Goal: Information Seeking & Learning: Check status

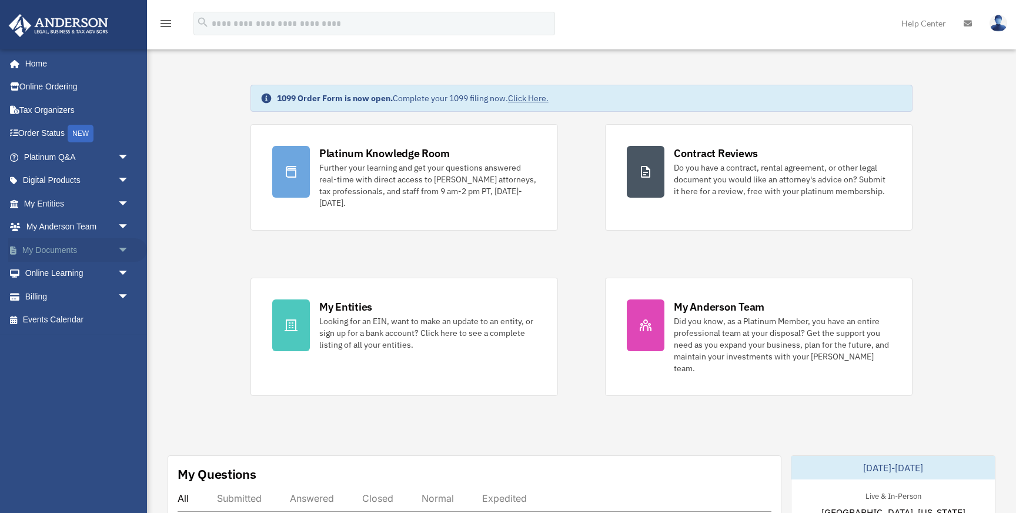
click at [118, 249] on span "arrow_drop_down" at bounding box center [130, 250] width 24 height 24
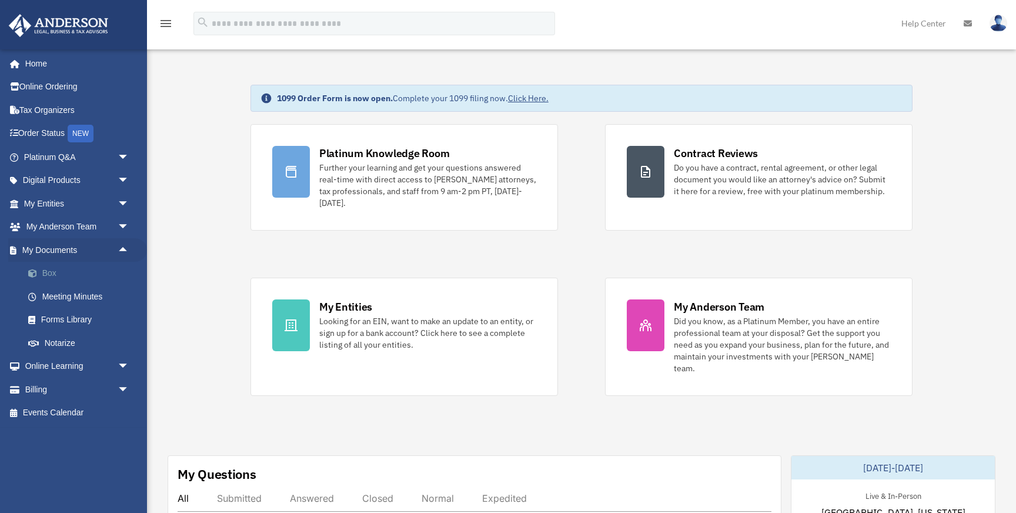
click at [65, 276] on link "Box" at bounding box center [81, 274] width 131 height 24
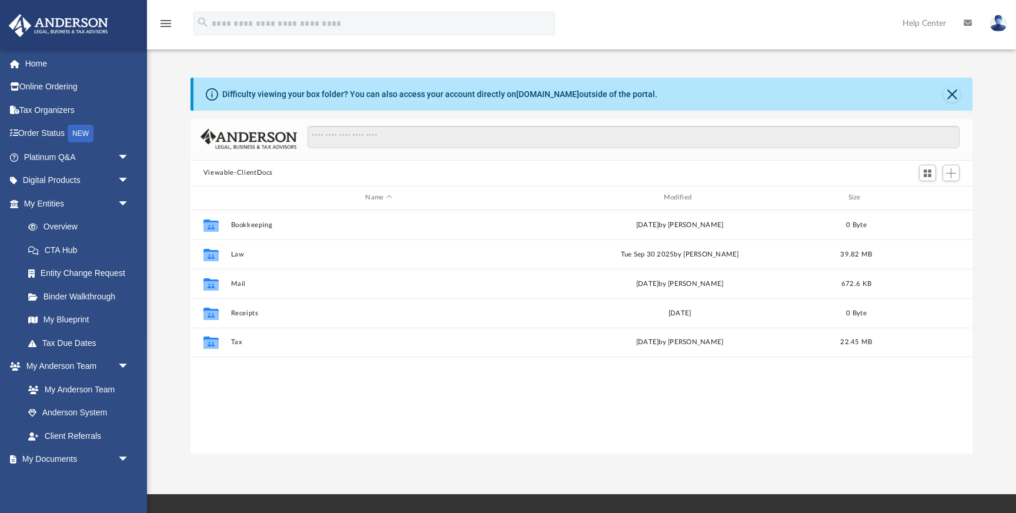
scroll to position [267, 782]
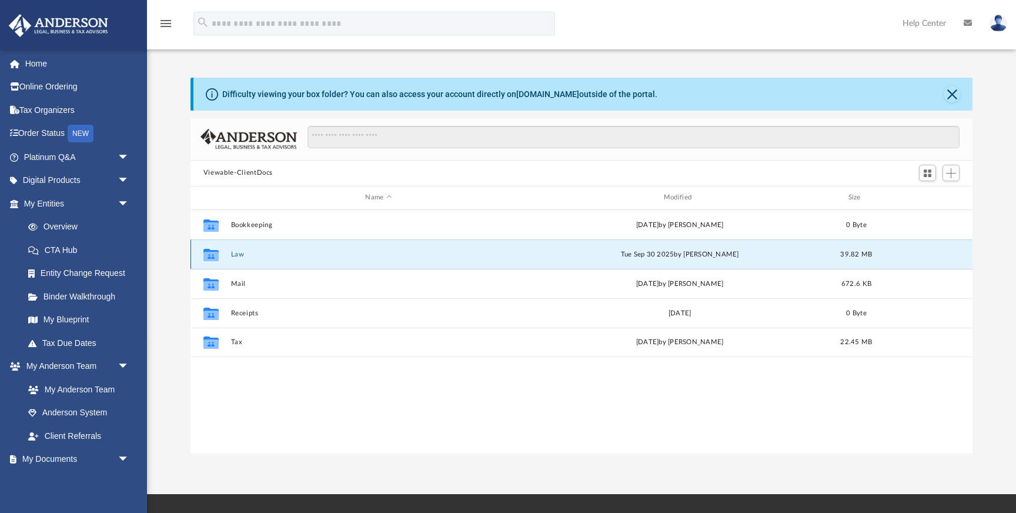
click at [236, 256] on button "Law" at bounding box center [379, 255] width 296 height 8
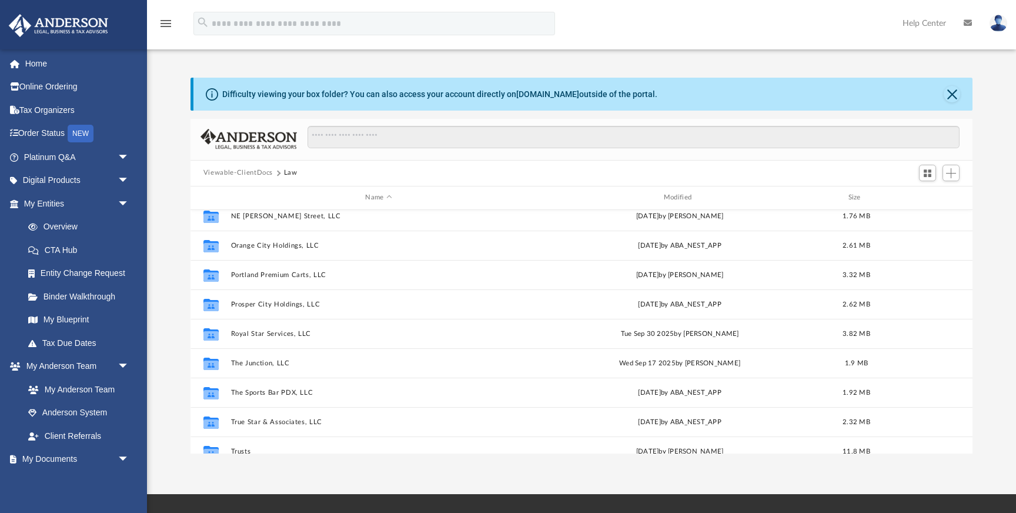
scroll to position [145, 0]
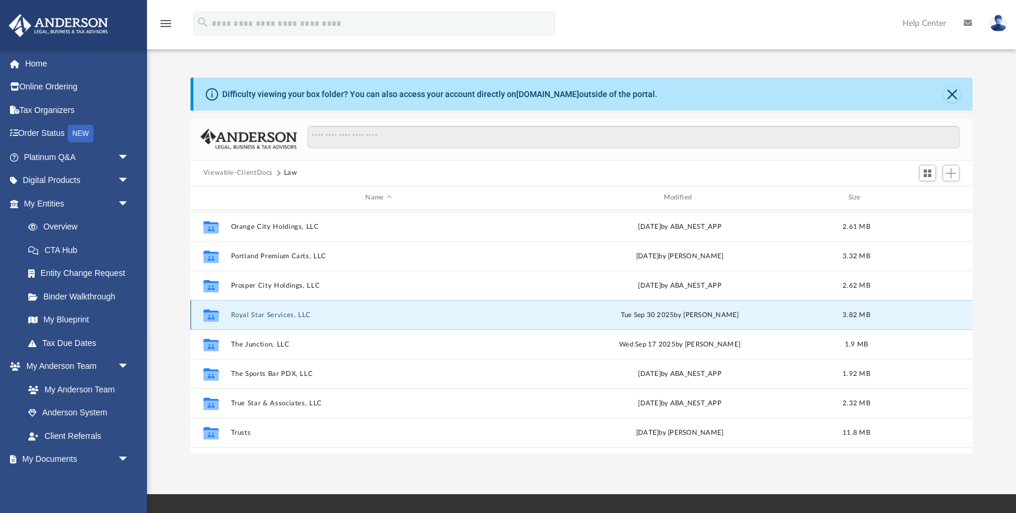
click at [271, 311] on button "Royal Star Services, LLC" at bounding box center [379, 315] width 296 height 8
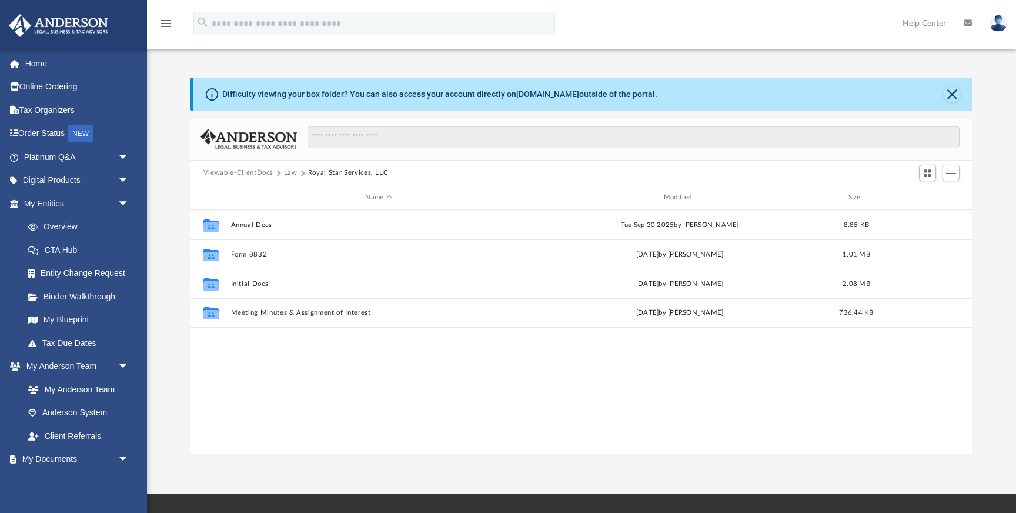
scroll to position [0, 0]
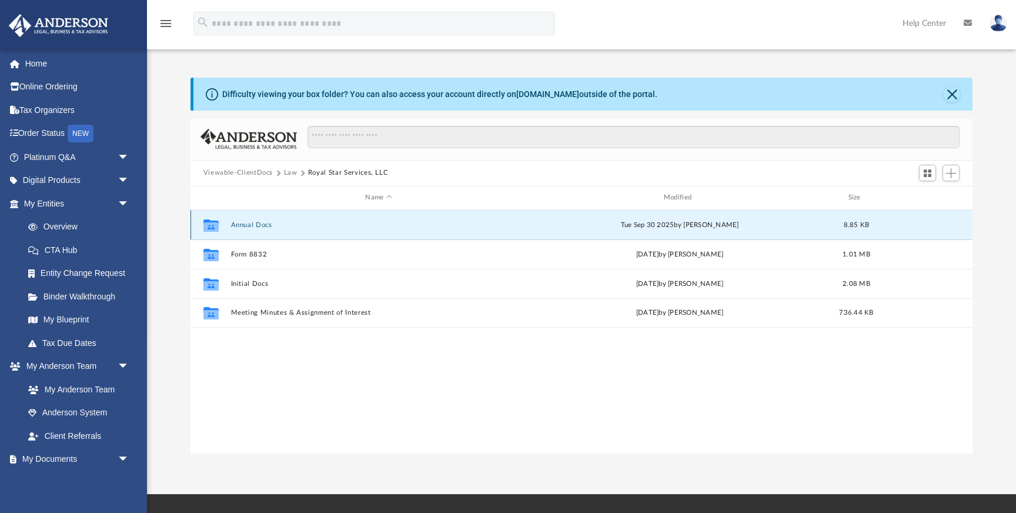
click at [256, 227] on button "Annual Docs" at bounding box center [379, 225] width 296 height 8
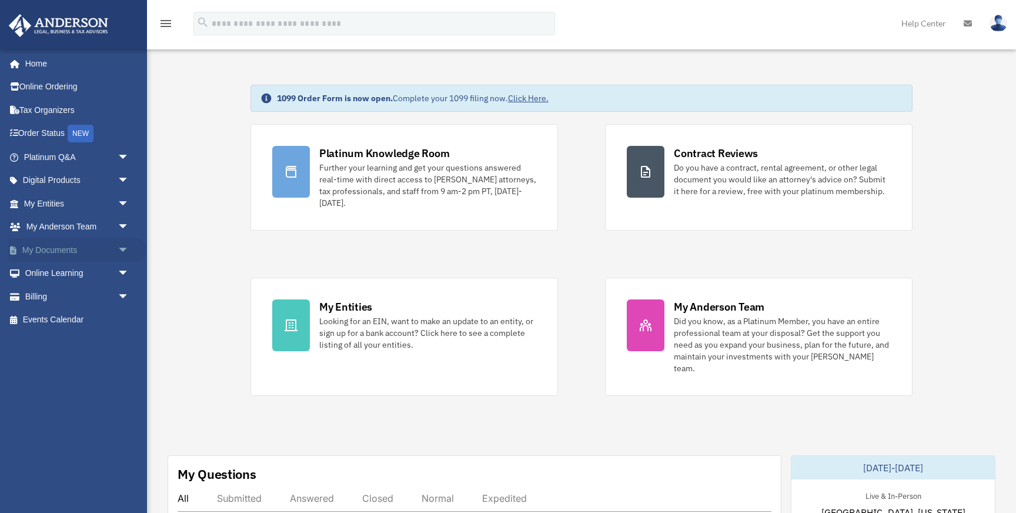
click at [124, 250] on span "arrow_drop_down" at bounding box center [130, 250] width 24 height 24
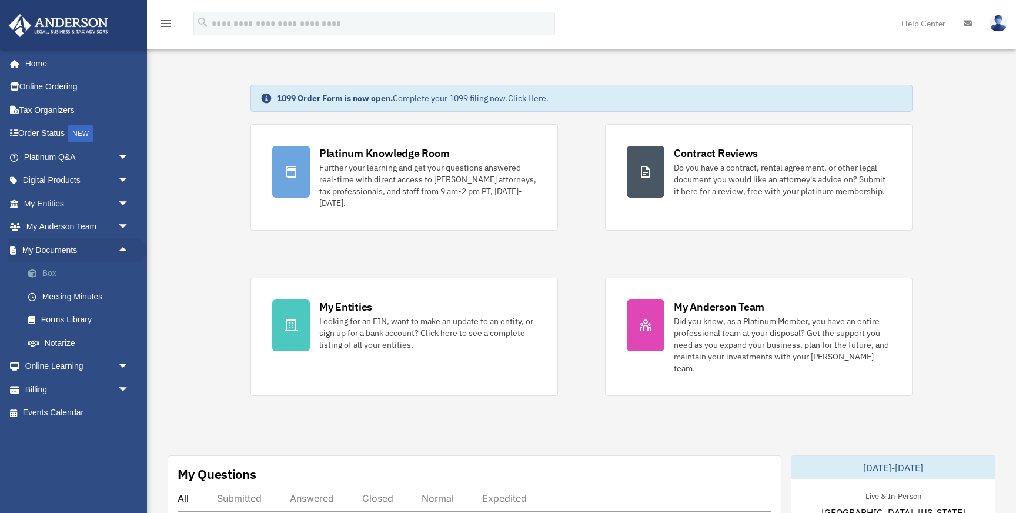
click at [76, 279] on link "Box" at bounding box center [81, 274] width 131 height 24
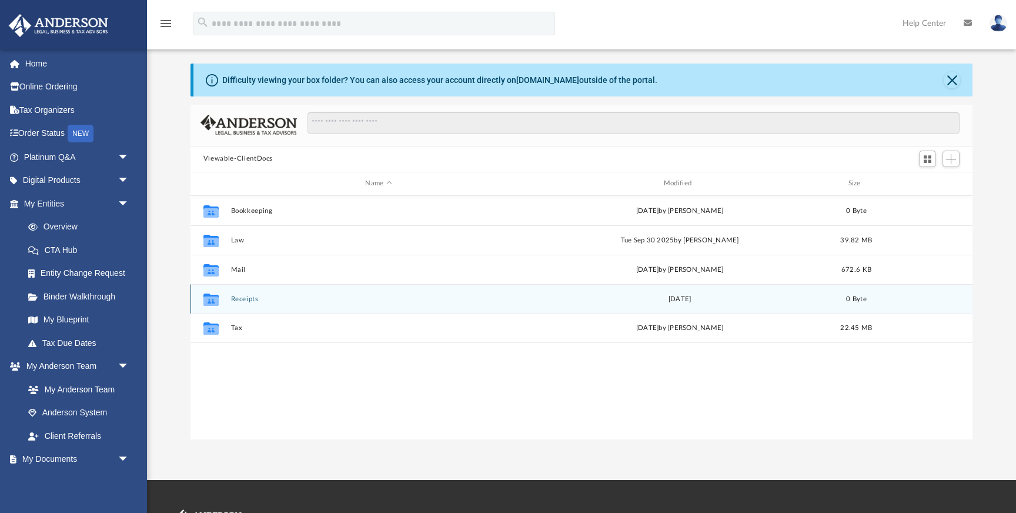
scroll to position [12, 0]
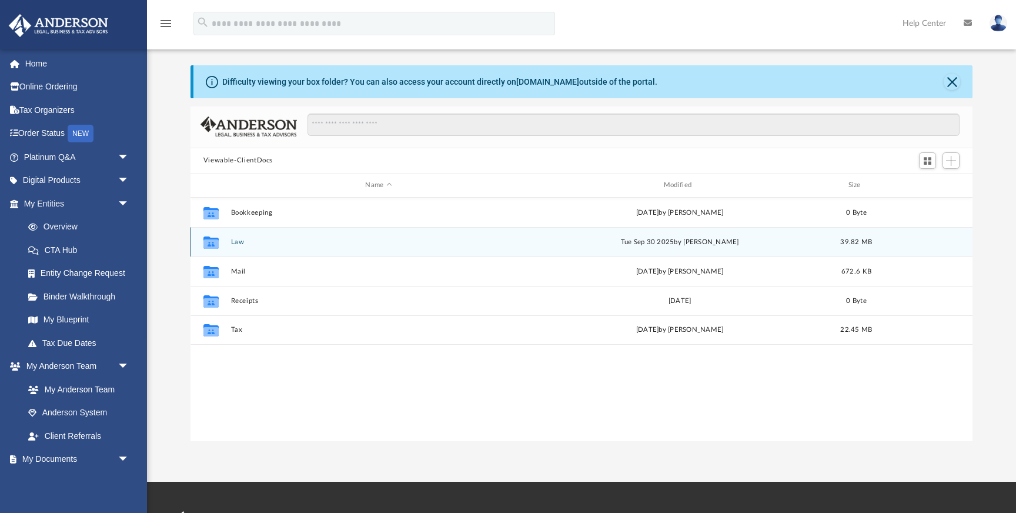
click at [235, 243] on button "Law" at bounding box center [379, 242] width 296 height 8
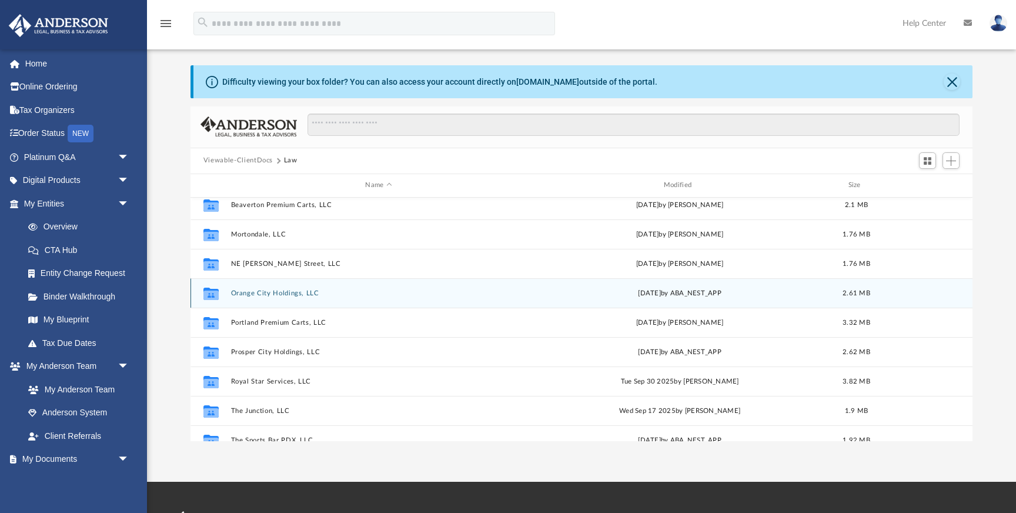
scroll to position [76, 0]
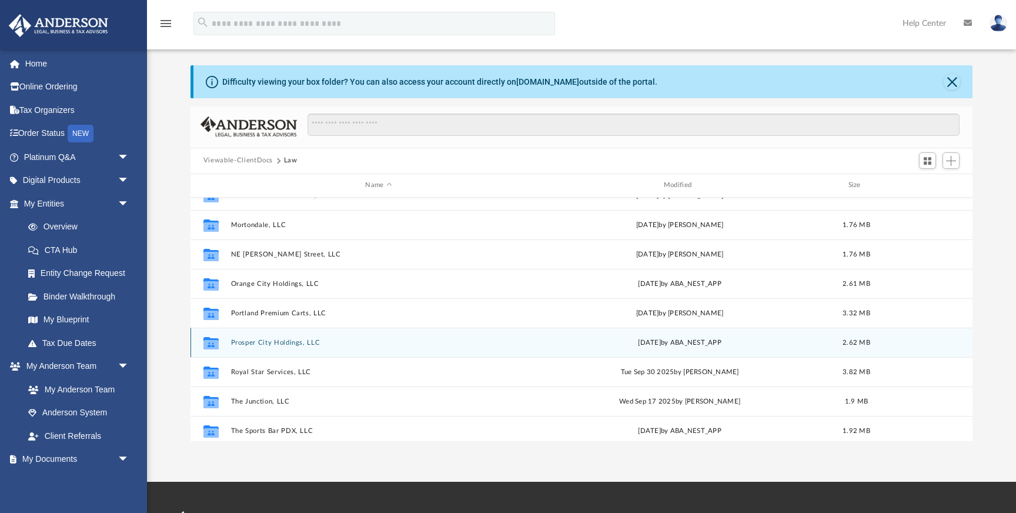
click at [279, 338] on div "Collaborated Folder Prosper City Holdings, LLC Mon Jun 23 2025 by ABA_NEST_APP …" at bounding box center [582, 342] width 782 height 29
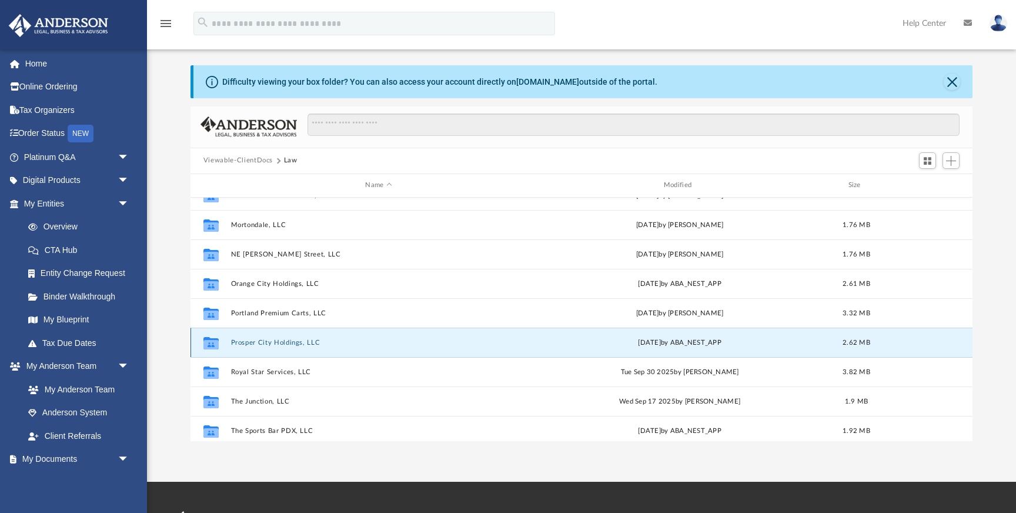
click at [279, 340] on button "Prosper City Holdings, LLC" at bounding box center [379, 343] width 296 height 8
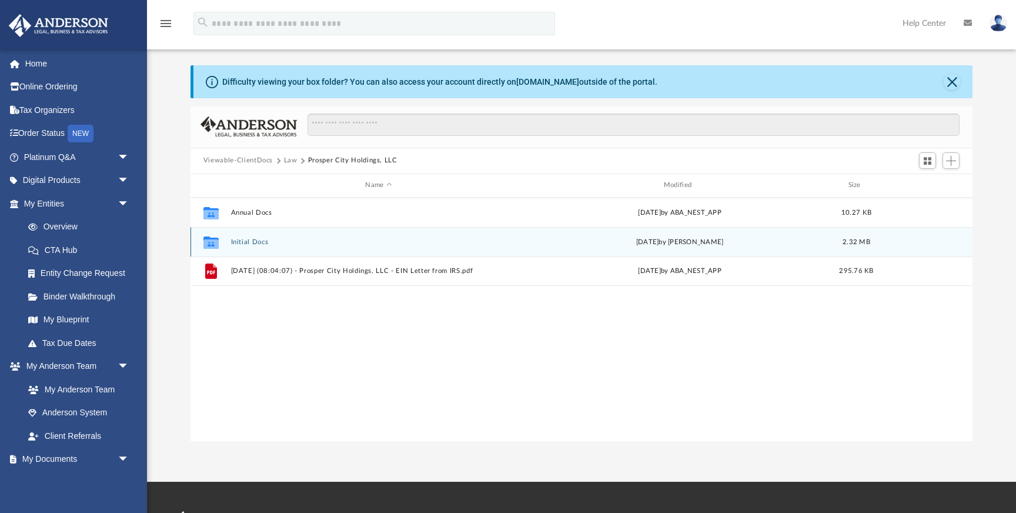
click at [251, 239] on button "Initial Docs" at bounding box center [379, 242] width 296 height 8
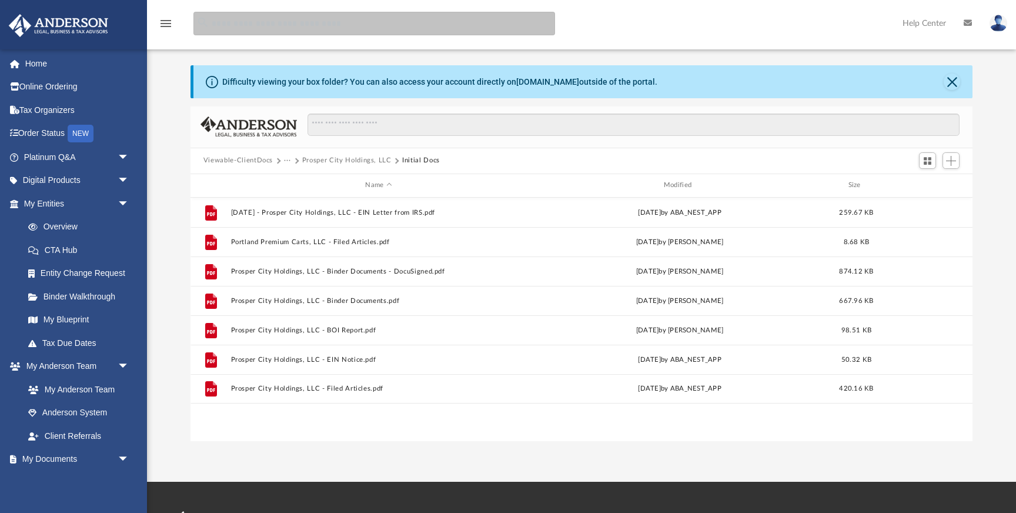
click at [383, 28] on input "search" at bounding box center [374, 24] width 362 height 24
paste input "**********"
type input "**********"
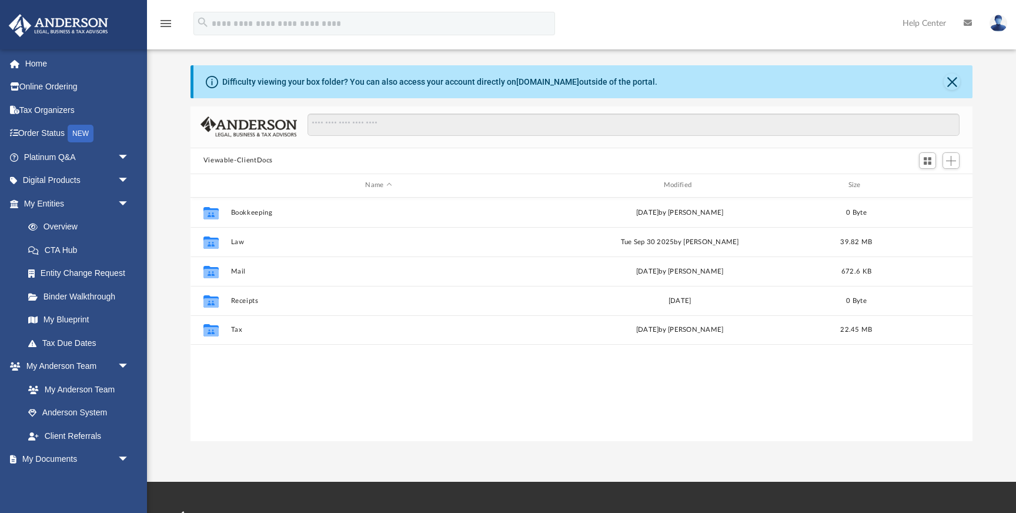
scroll to position [267, 782]
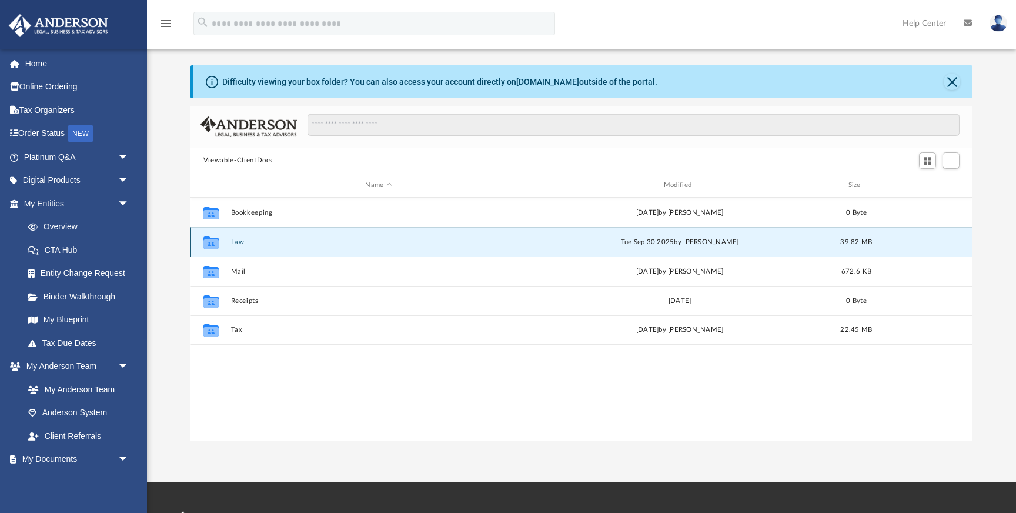
click at [238, 239] on button "Law" at bounding box center [379, 242] width 296 height 8
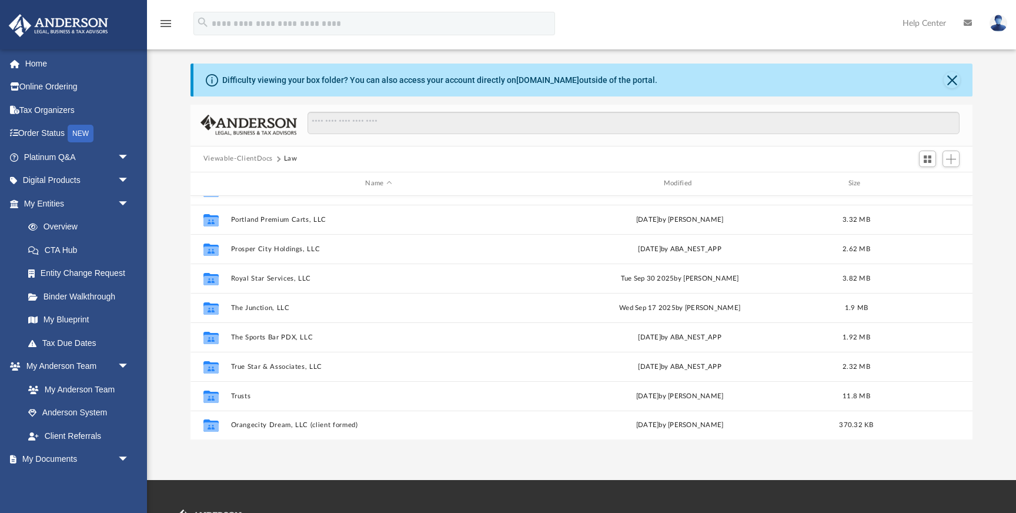
scroll to position [14, 0]
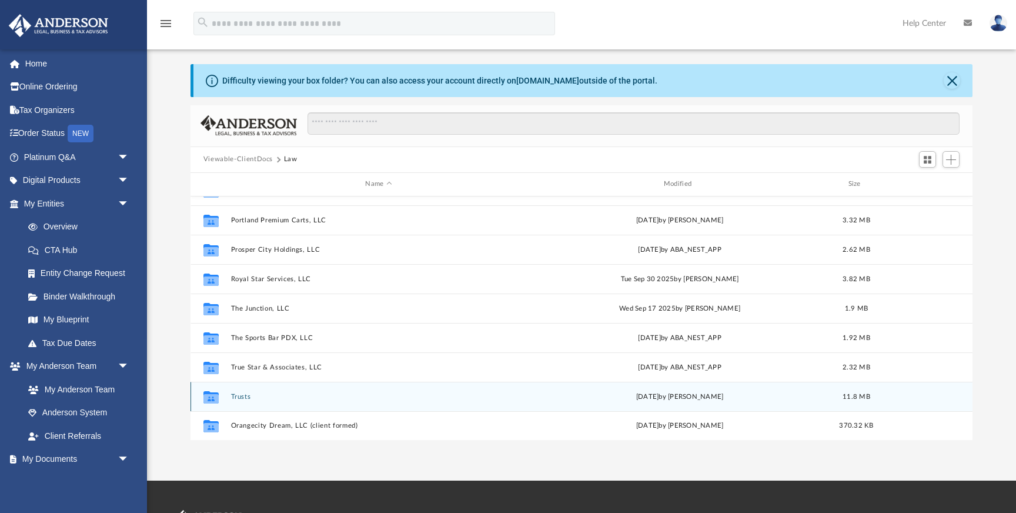
click at [241, 396] on button "Trusts" at bounding box center [379, 397] width 296 height 8
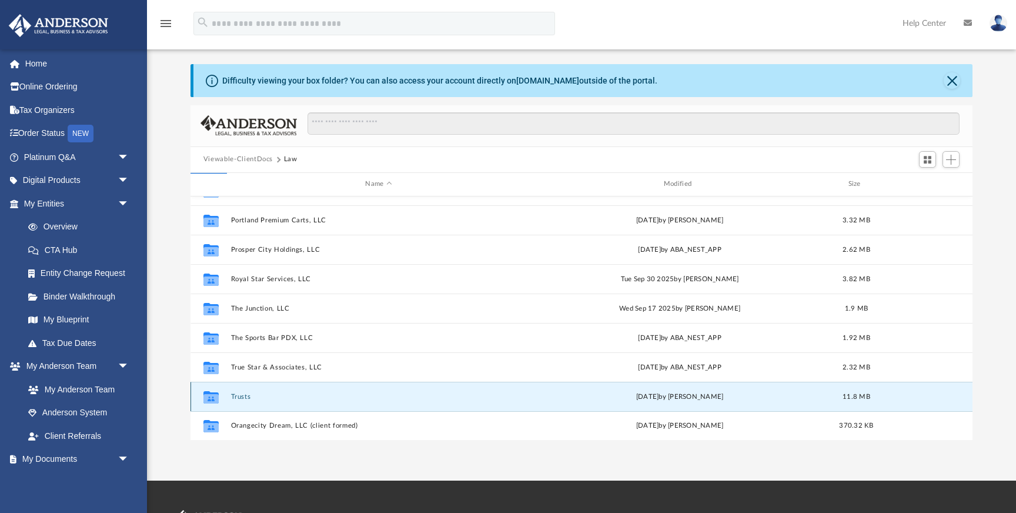
scroll to position [0, 0]
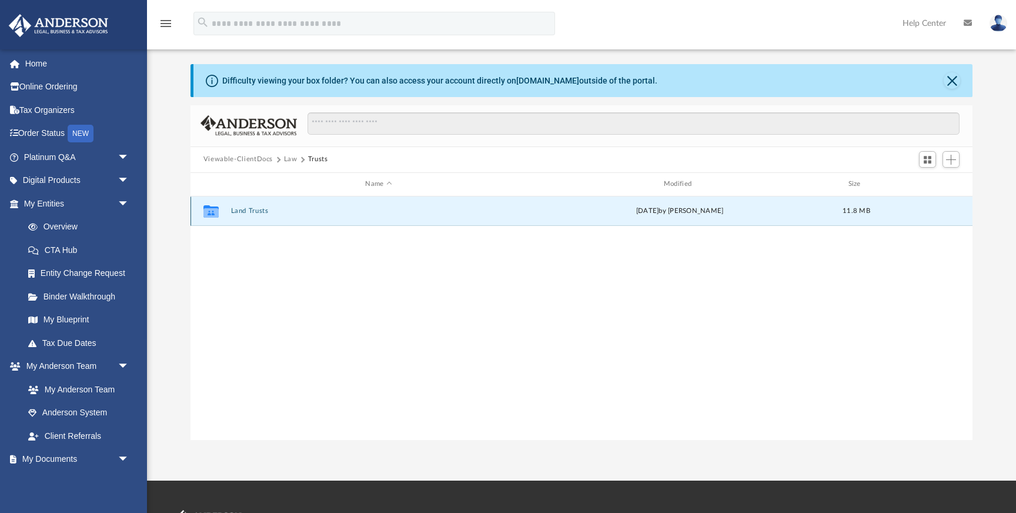
click at [256, 212] on button "Land Trusts" at bounding box center [379, 211] width 296 height 8
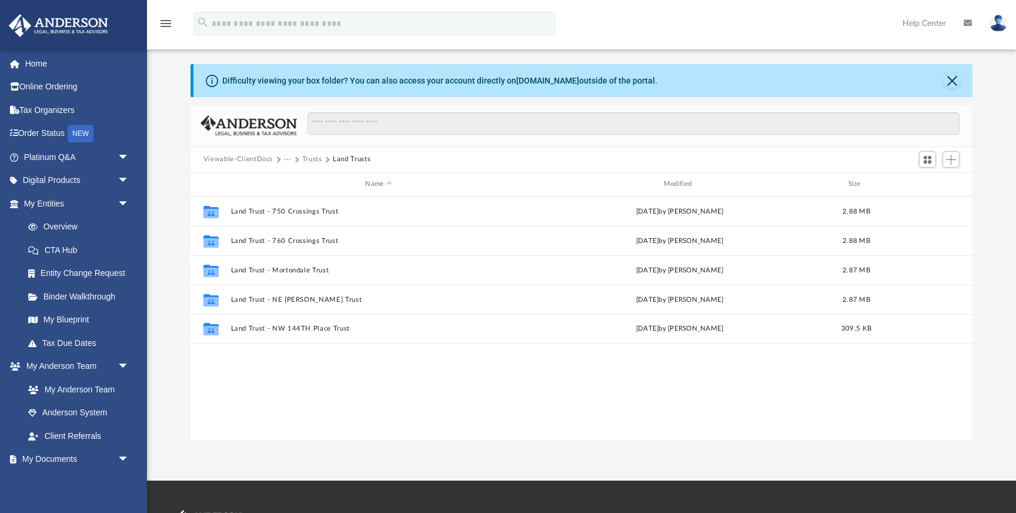
click at [309, 159] on button "Trusts" at bounding box center [312, 159] width 20 height 11
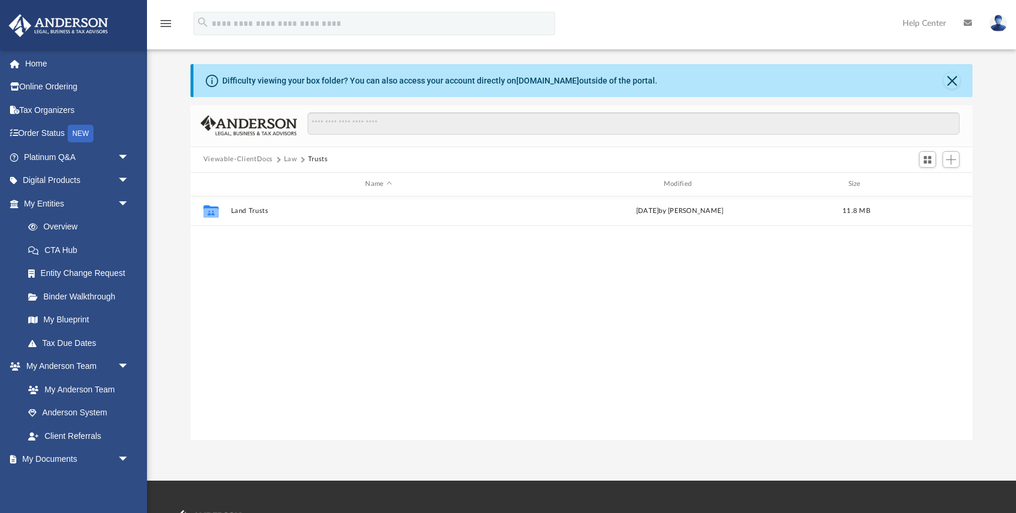
click at [288, 158] on button "Law" at bounding box center [291, 159] width 14 height 11
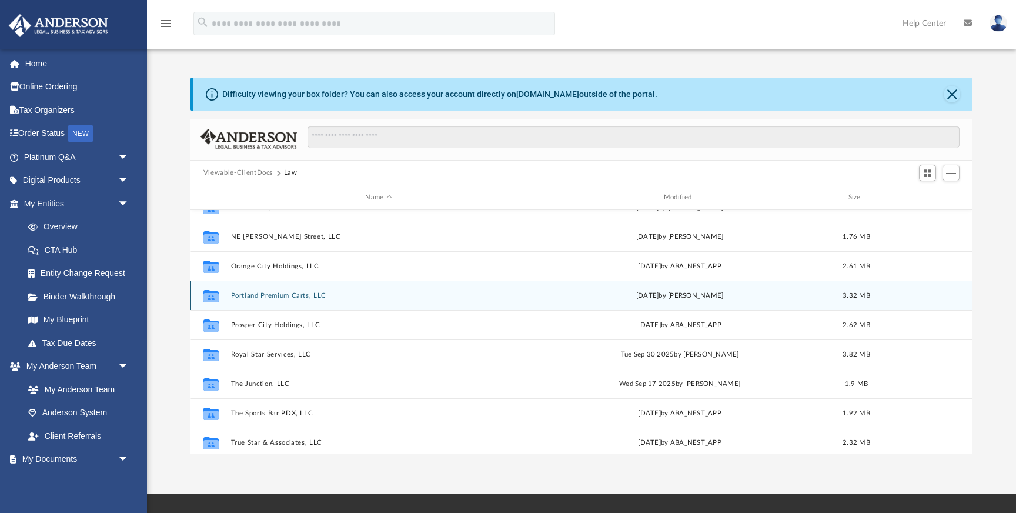
scroll to position [108, 0]
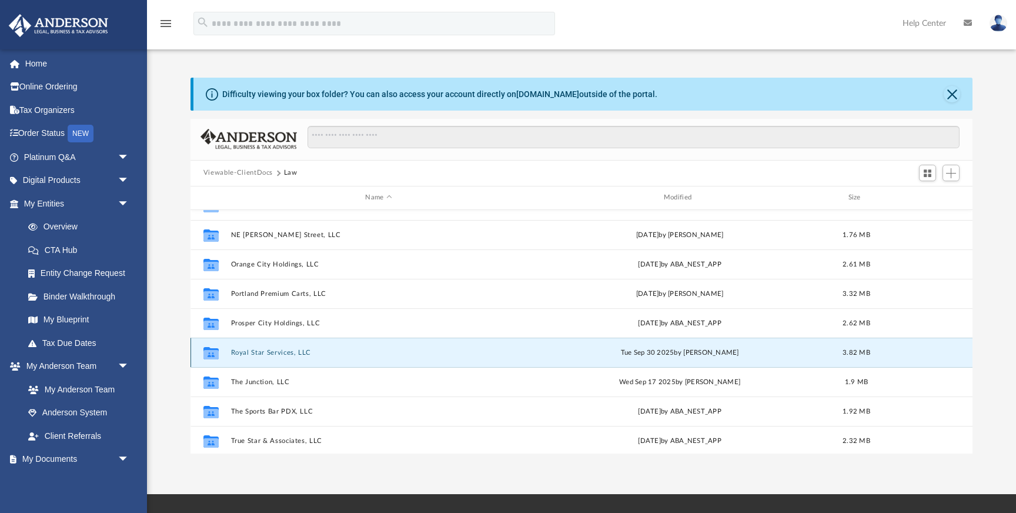
click at [279, 351] on button "Royal Star Services, LLC" at bounding box center [379, 353] width 296 height 8
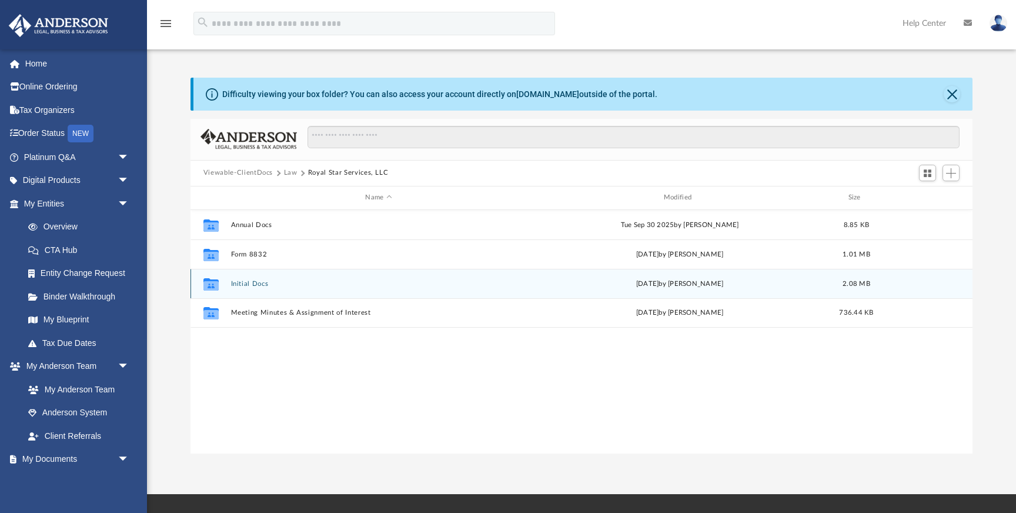
scroll to position [0, 0]
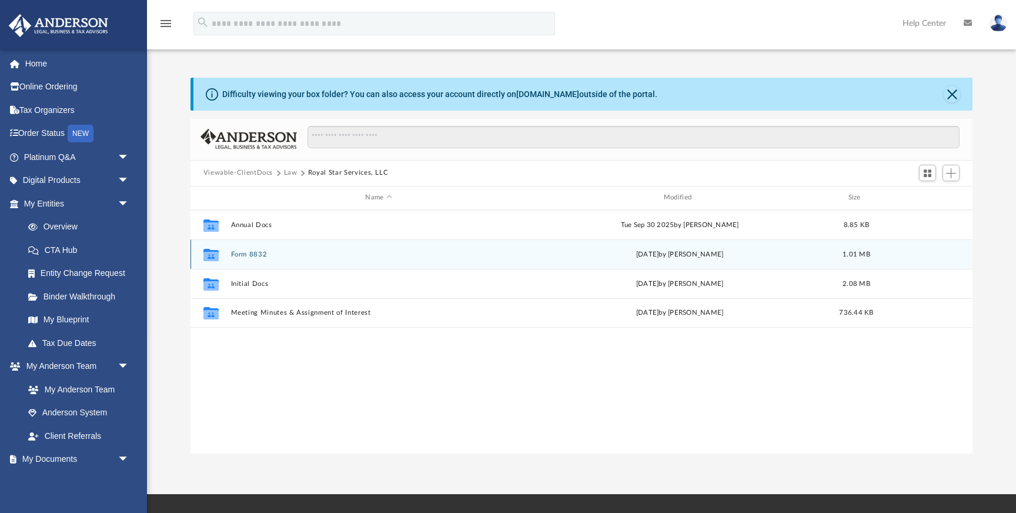
click at [255, 256] on button "Form 8832" at bounding box center [379, 255] width 296 height 8
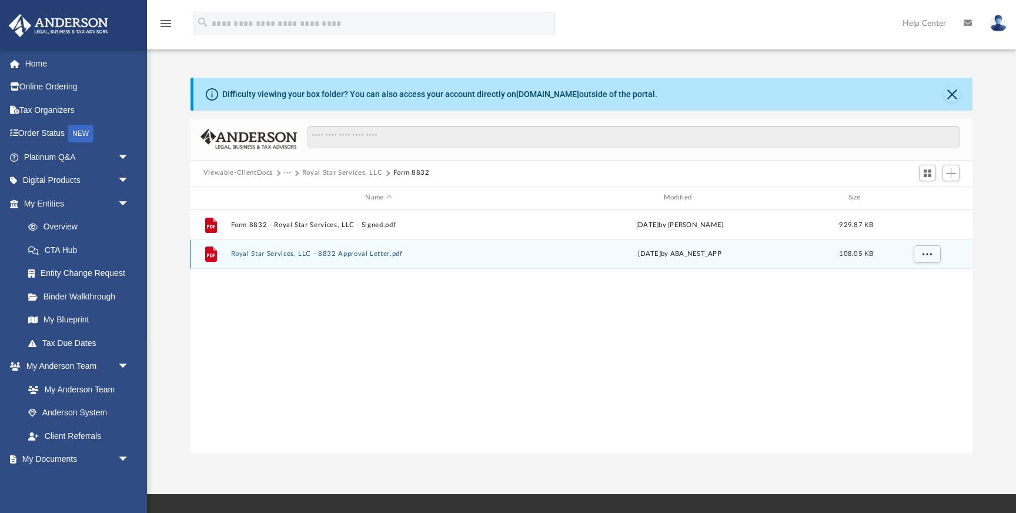
click at [358, 252] on button "Royal Star Services, LLC - 8832 Approval Letter.pdf" at bounding box center [379, 254] width 296 height 8
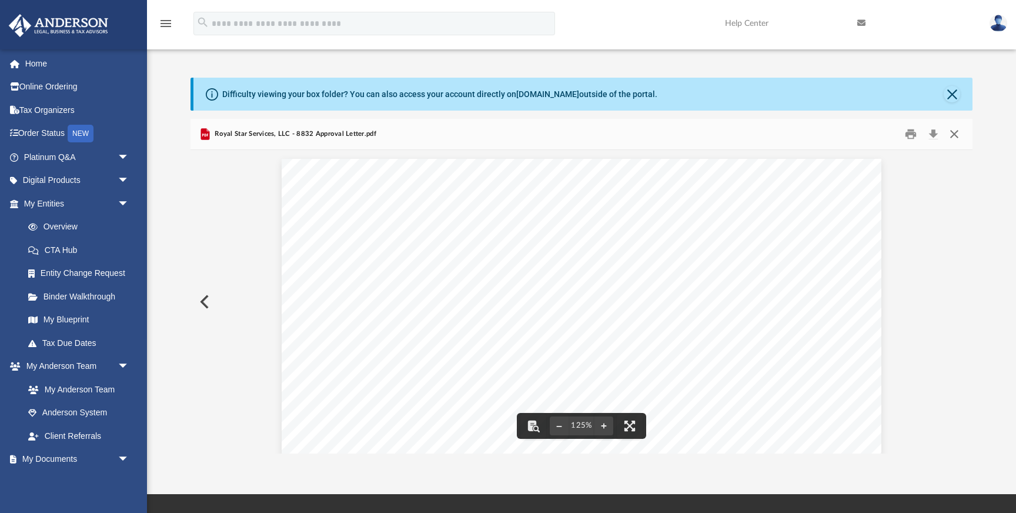
click at [950, 131] on button "Close" at bounding box center [954, 134] width 21 height 18
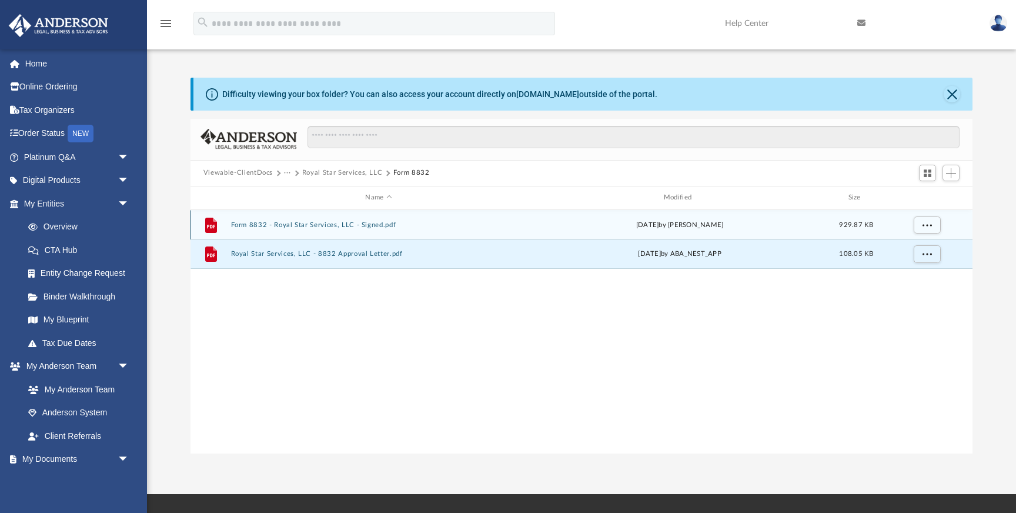
click at [359, 224] on button "Form 8832 - Royal Star Services, LLC - Signed.pdf" at bounding box center [379, 225] width 296 height 8
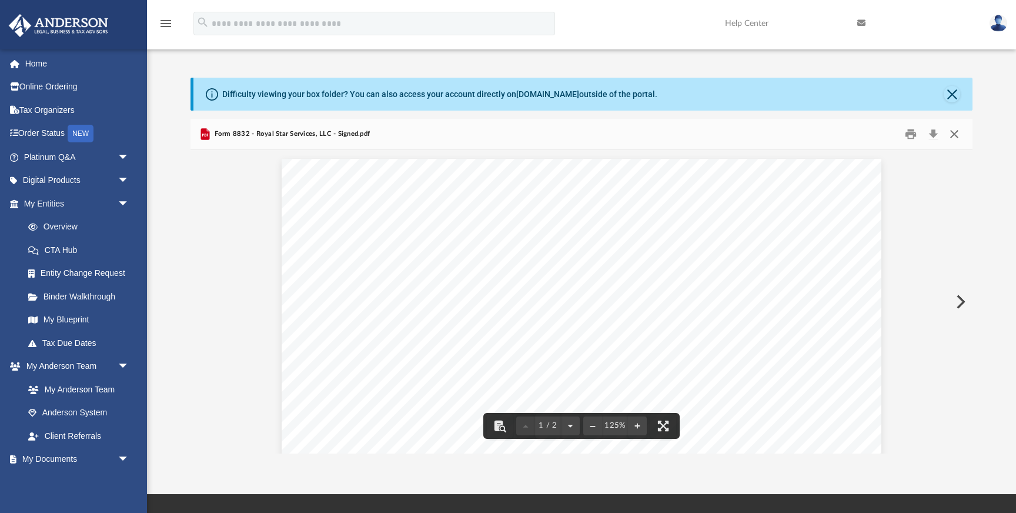
click at [955, 136] on button "Close" at bounding box center [954, 134] width 21 height 18
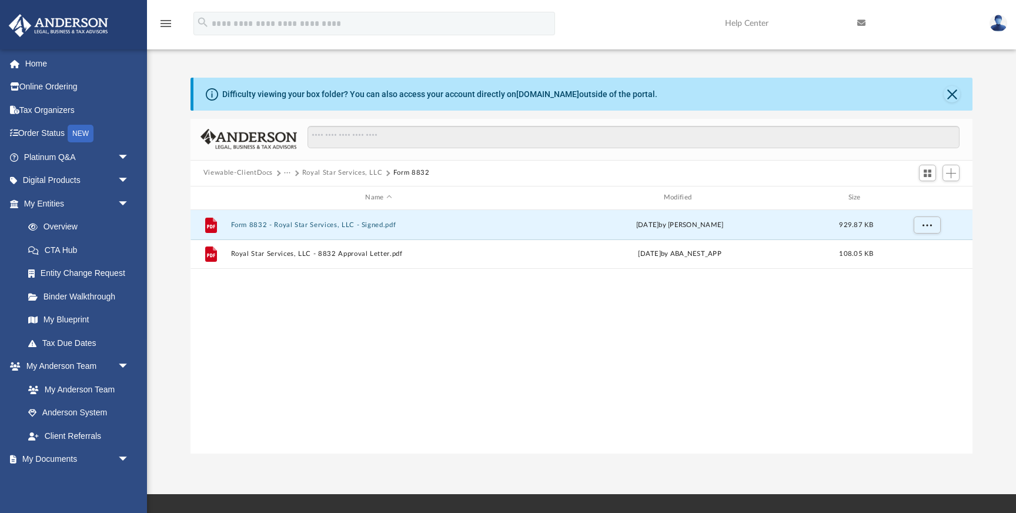
click at [352, 169] on button "Royal Star Services, LLC" at bounding box center [342, 173] width 81 height 11
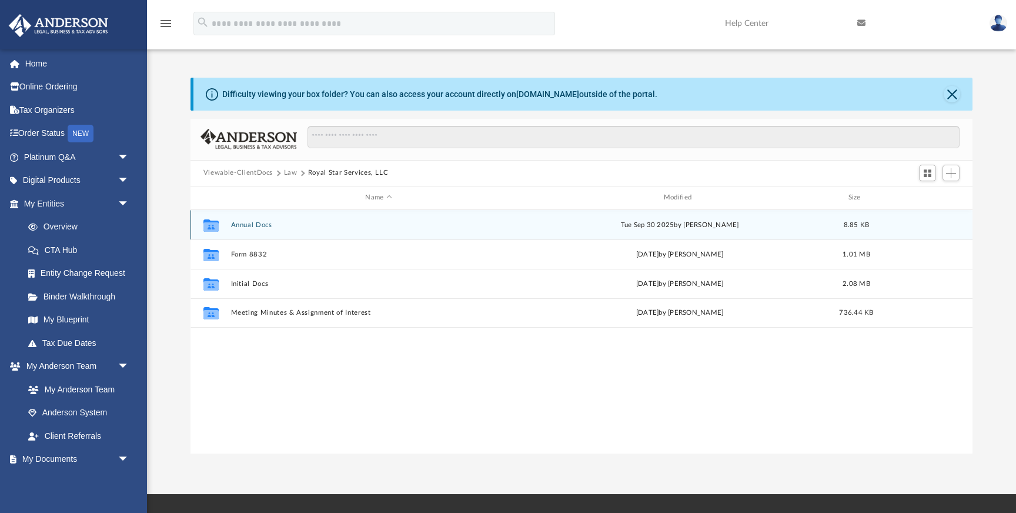
click at [256, 226] on button "Annual Docs" at bounding box center [379, 225] width 296 height 8
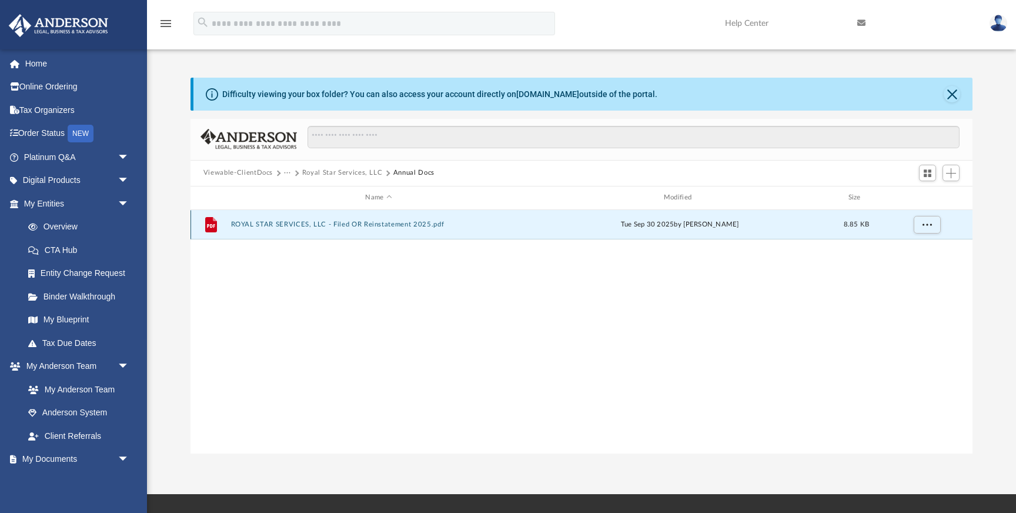
click at [408, 224] on button "ROYAL STAR SERVICES, LLC - Filed OR Reinstatement 2025.pdf" at bounding box center [379, 225] width 296 height 8
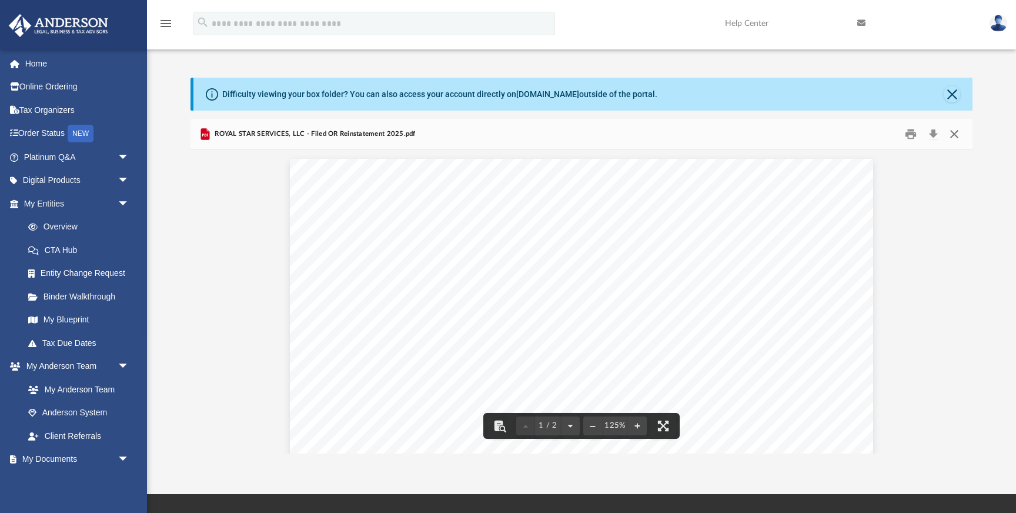
click at [955, 138] on button "Close" at bounding box center [954, 134] width 21 height 18
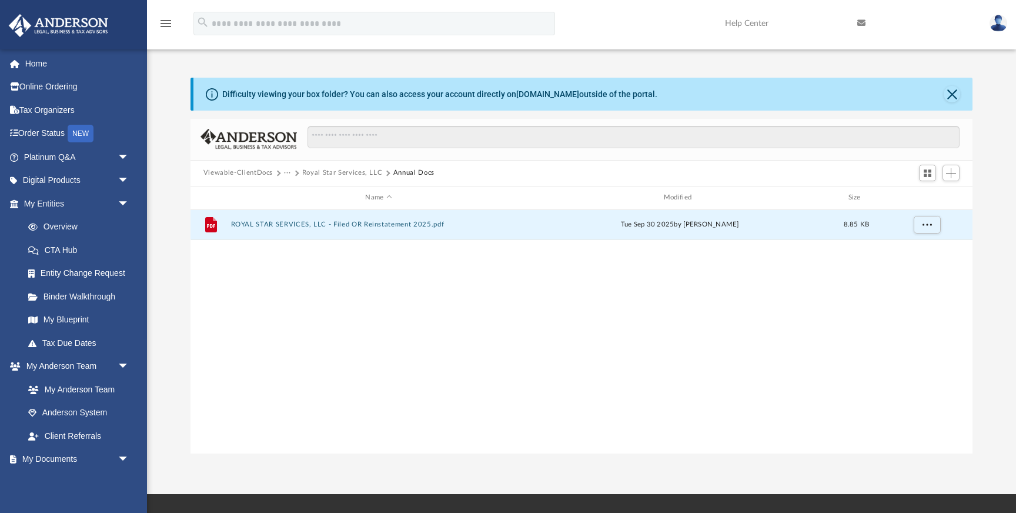
click at [341, 168] on button "Royal Star Services, LLC" at bounding box center [342, 173] width 81 height 11
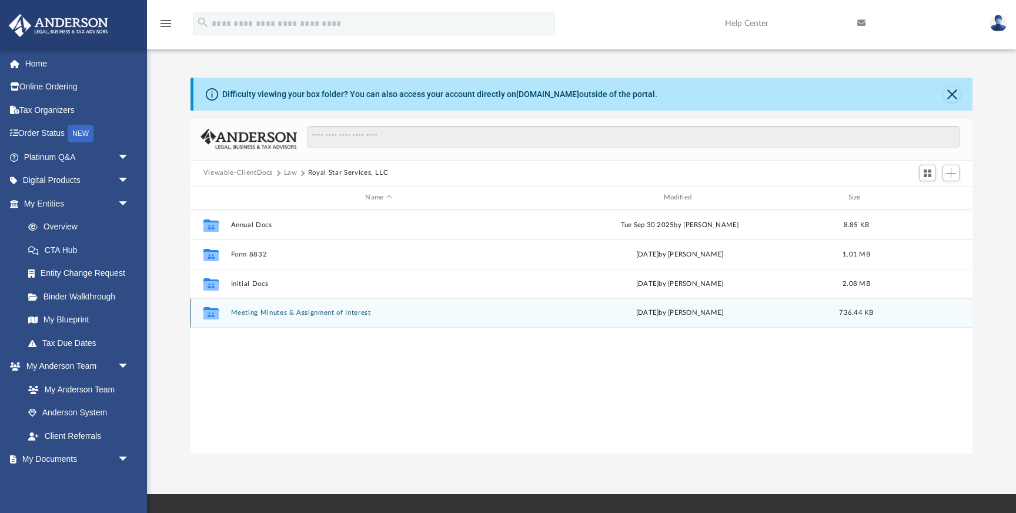
click at [313, 309] on button "Meeting Minutes & Assignment of Interest" at bounding box center [379, 313] width 296 height 8
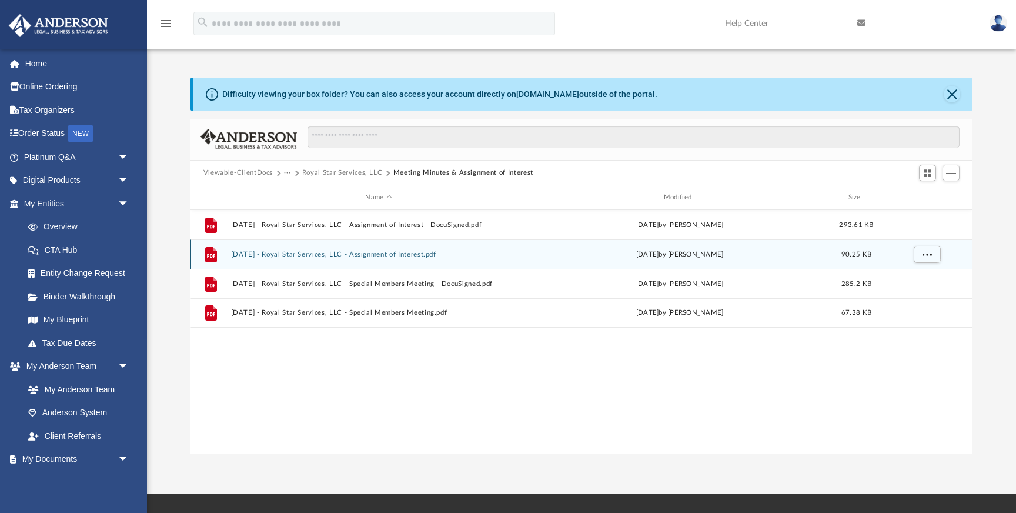
click at [384, 253] on button "[DATE] - Royal Star Services, LLC - Assignment of Interest.pdf" at bounding box center [379, 255] width 296 height 8
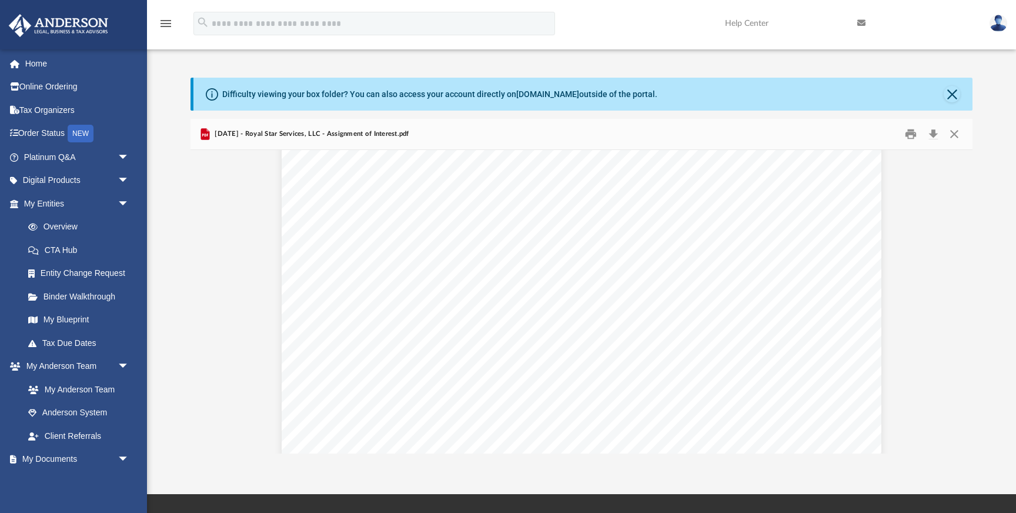
scroll to position [2872, 0]
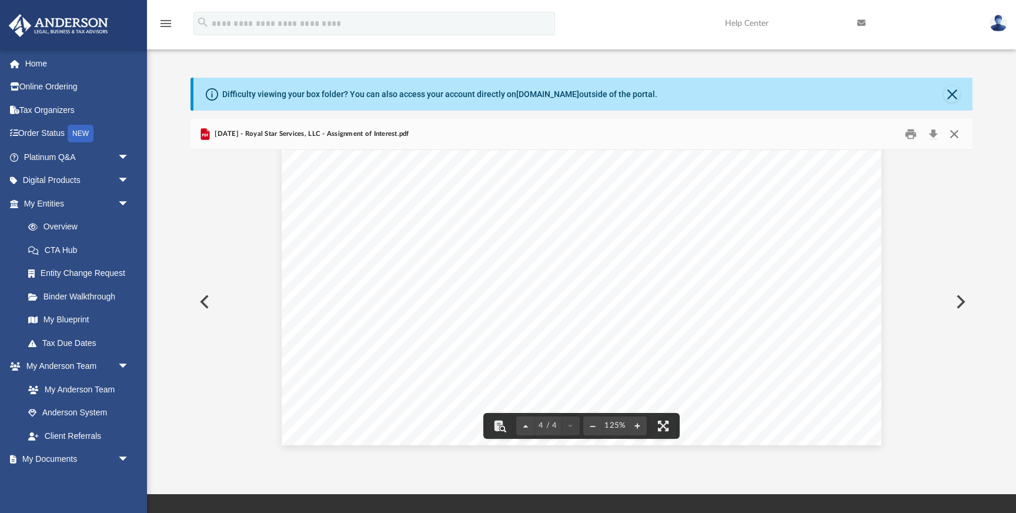
click at [953, 131] on button "Close" at bounding box center [954, 134] width 21 height 18
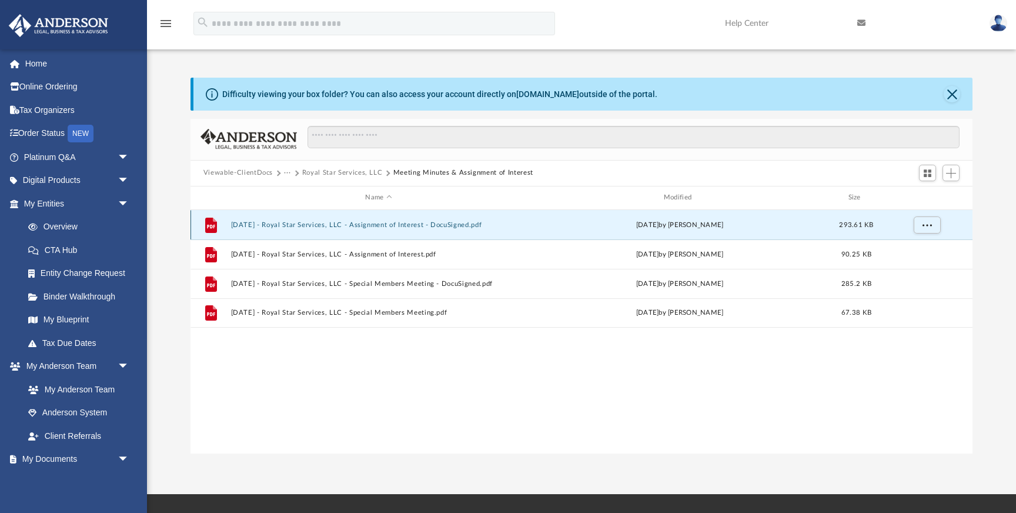
click at [464, 225] on button "[DATE] - Royal Star Services, LLC - Assignment of Interest - DocuSigned.pdf" at bounding box center [379, 225] width 296 height 8
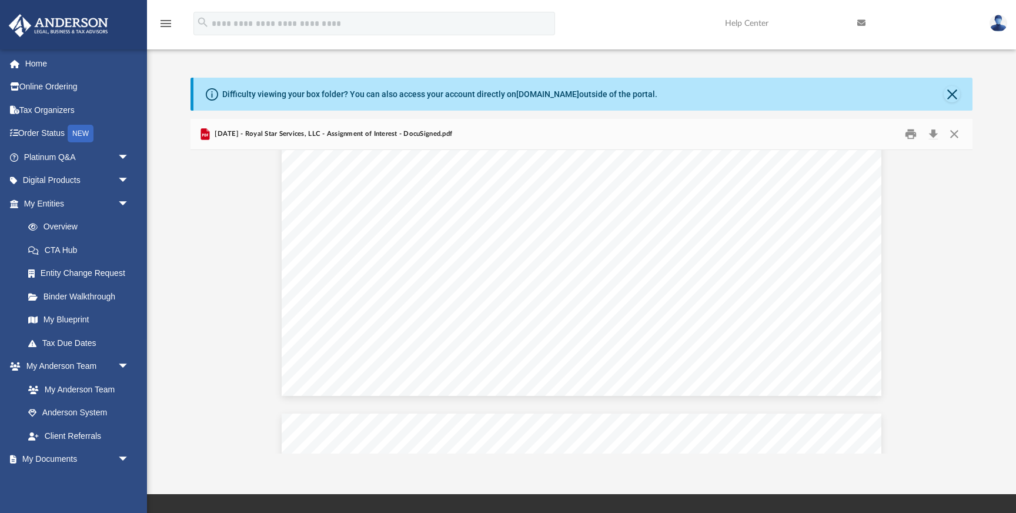
scroll to position [0, 0]
